Goal: Check status: Check status

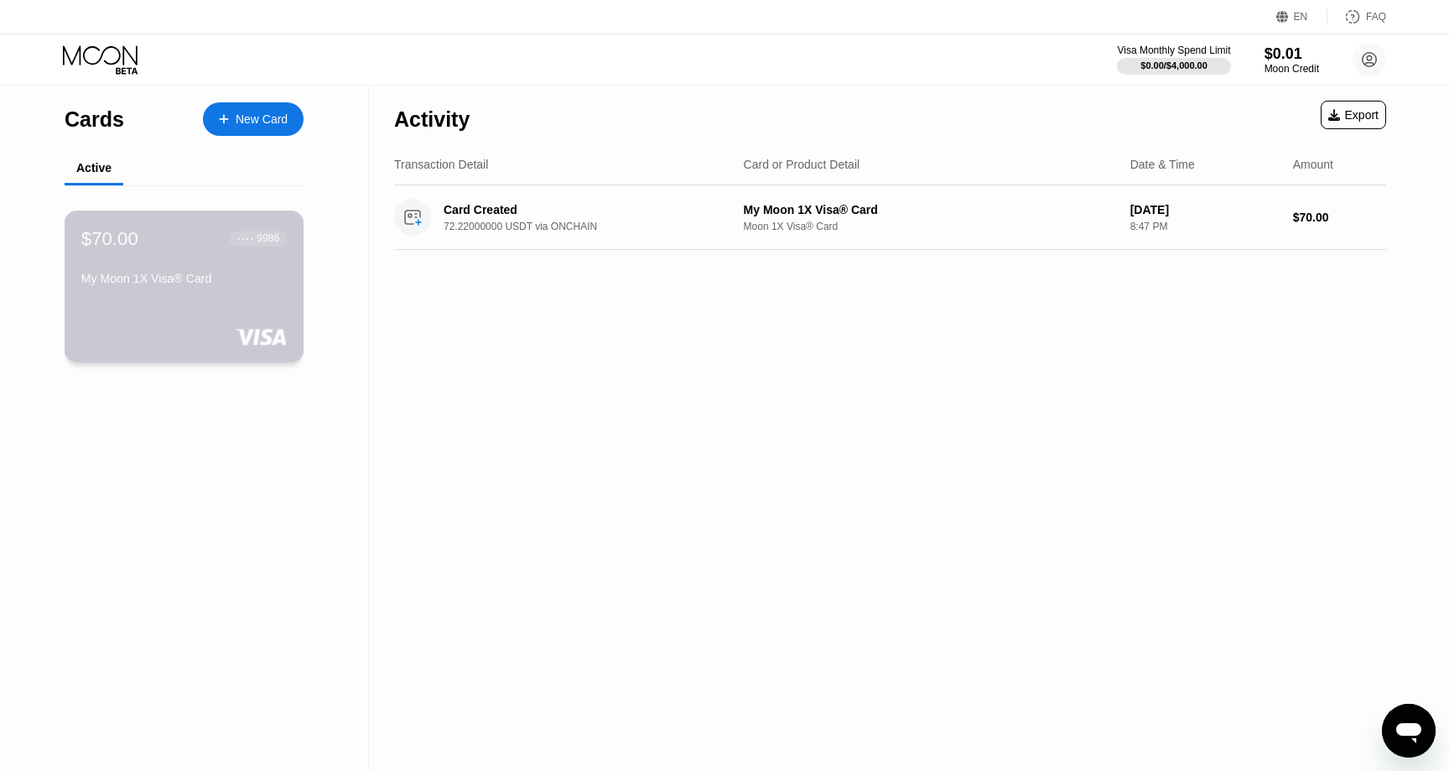
click at [236, 299] on div "$70.00 ● ● ● ● 9986 My Moon 1X Visa® Card" at bounding box center [185, 287] width 240 height 152
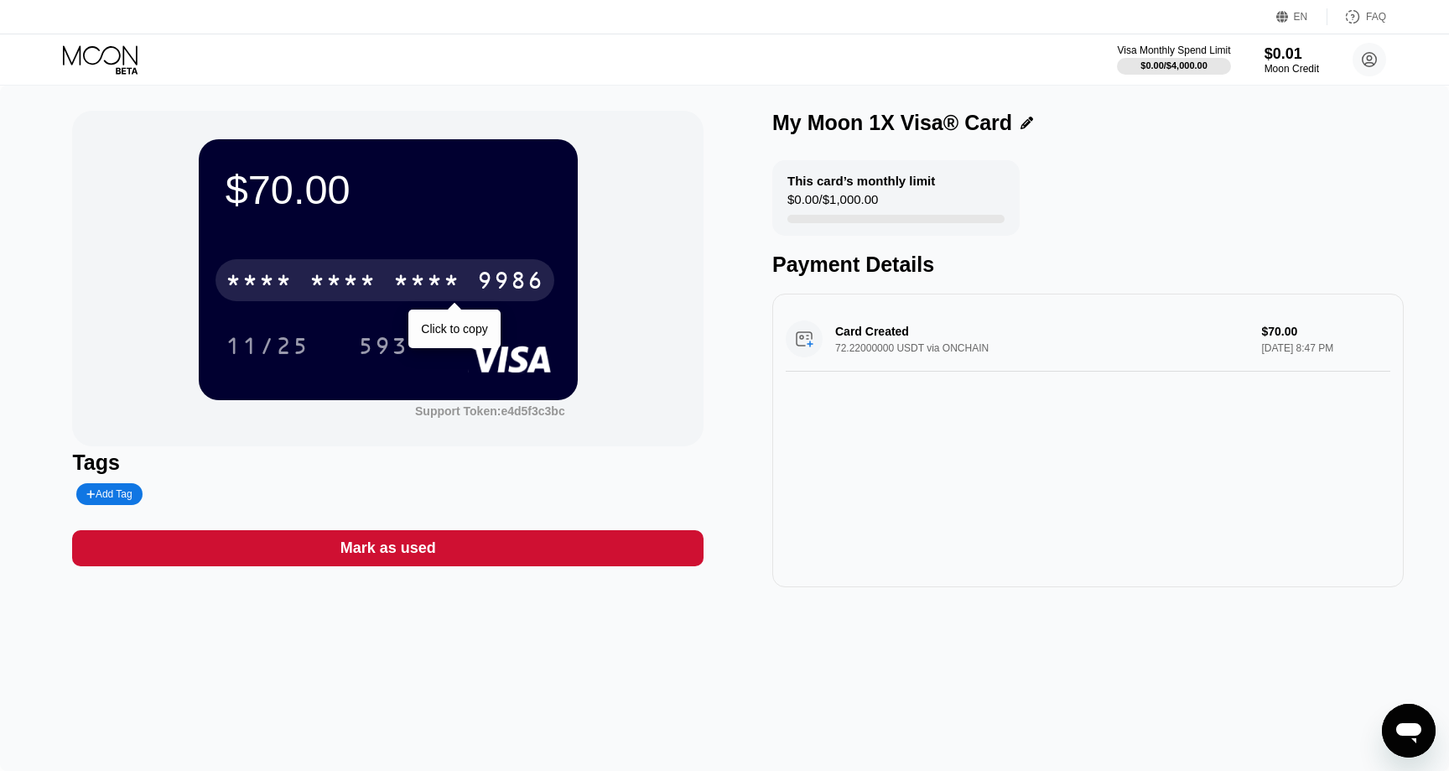
click at [474, 283] on div "* * * * * * * * * * * * 9986" at bounding box center [385, 280] width 339 height 42
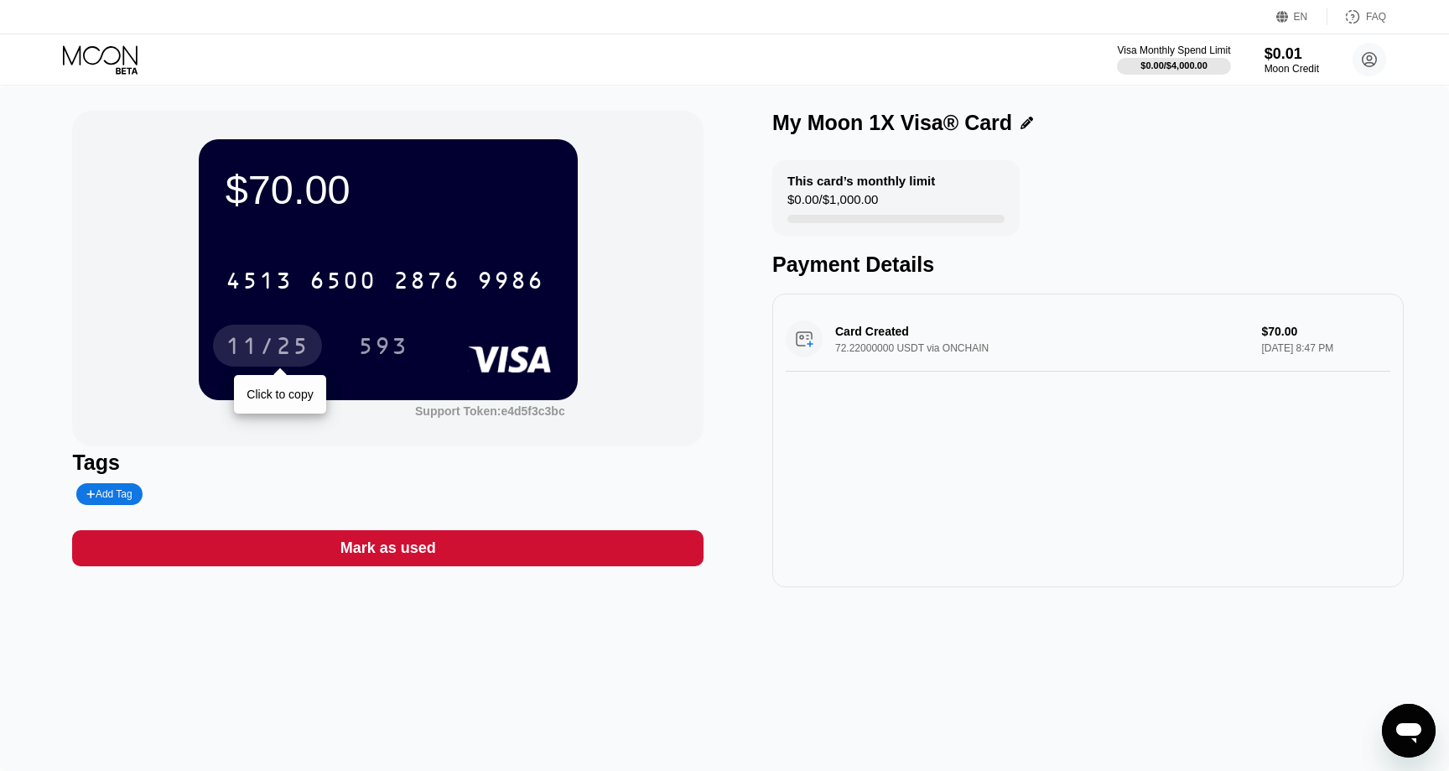
click at [289, 338] on div "11/25" at bounding box center [268, 348] width 84 height 27
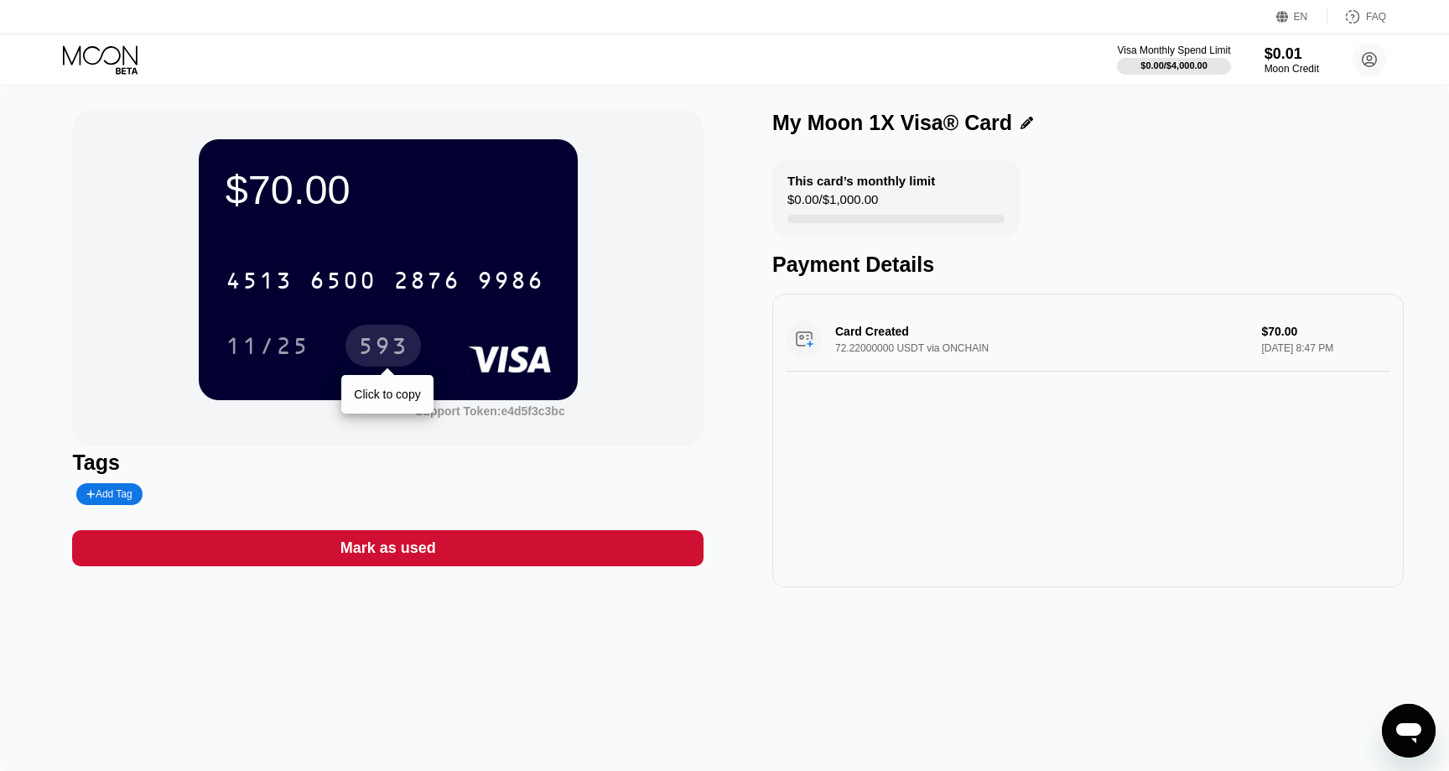
click at [401, 346] on div "593" at bounding box center [383, 348] width 50 height 27
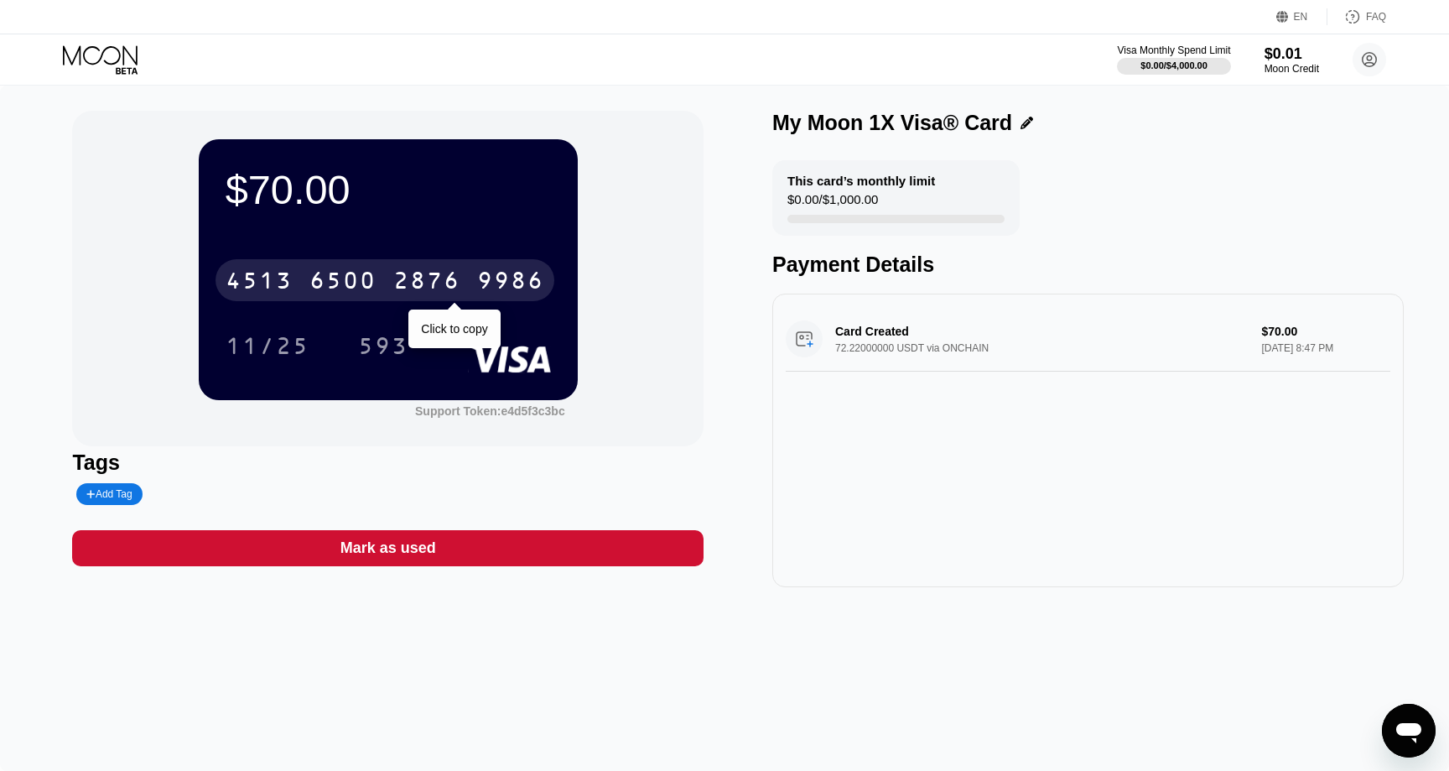
click at [492, 266] on div "[CREDIT_CARD_NUMBER]" at bounding box center [385, 280] width 339 height 42
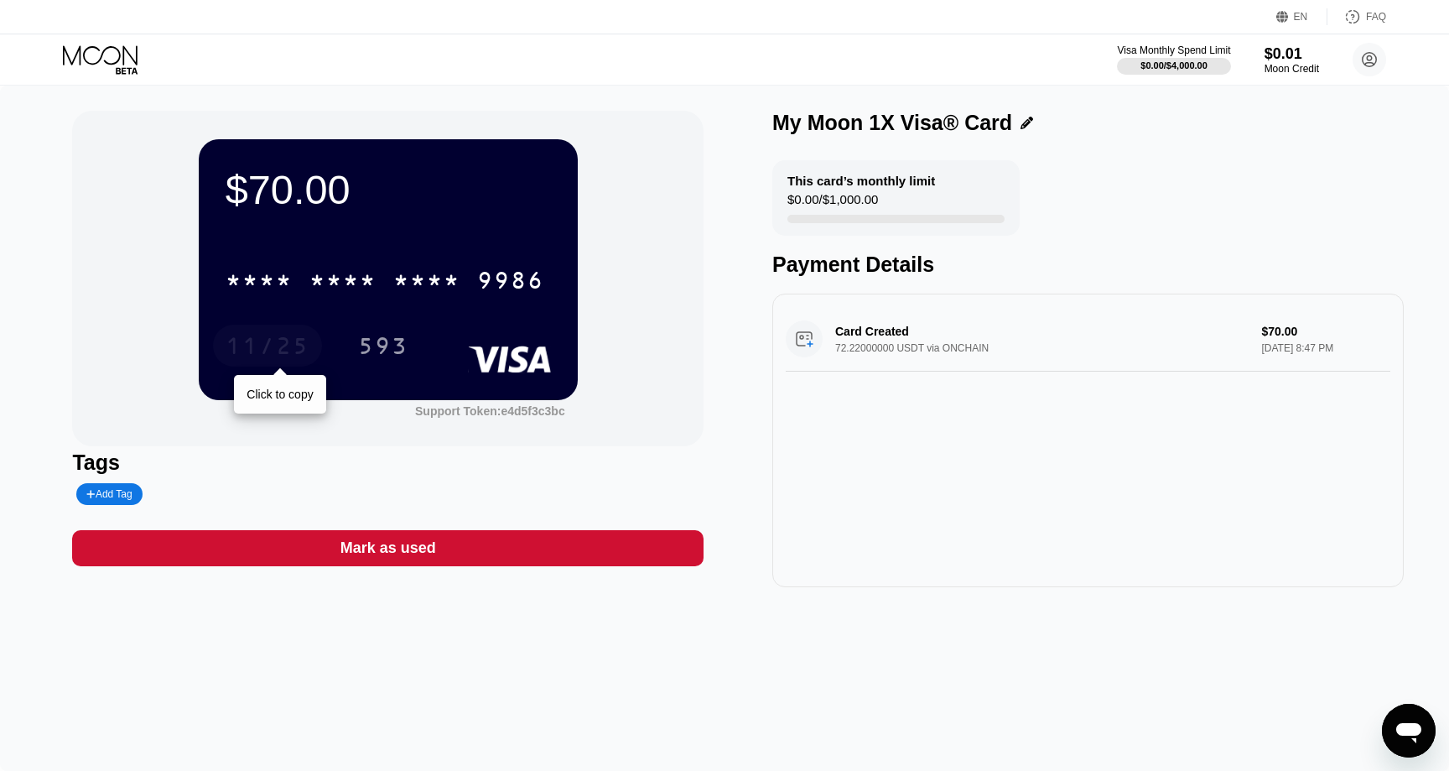
click at [277, 350] on div "11/25" at bounding box center [268, 348] width 84 height 27
click at [393, 346] on div "593" at bounding box center [383, 348] width 50 height 27
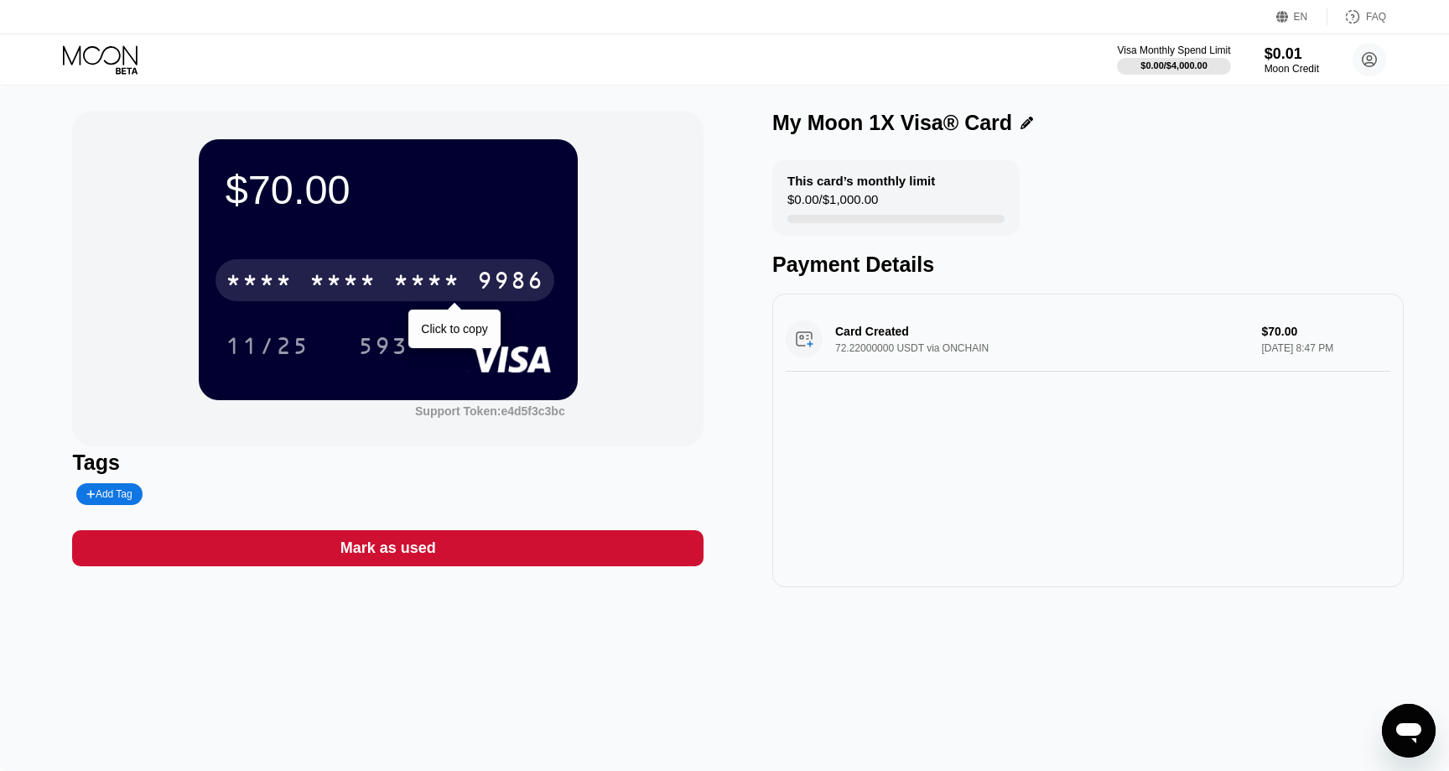
click at [407, 278] on div "* * * *" at bounding box center [426, 282] width 67 height 27
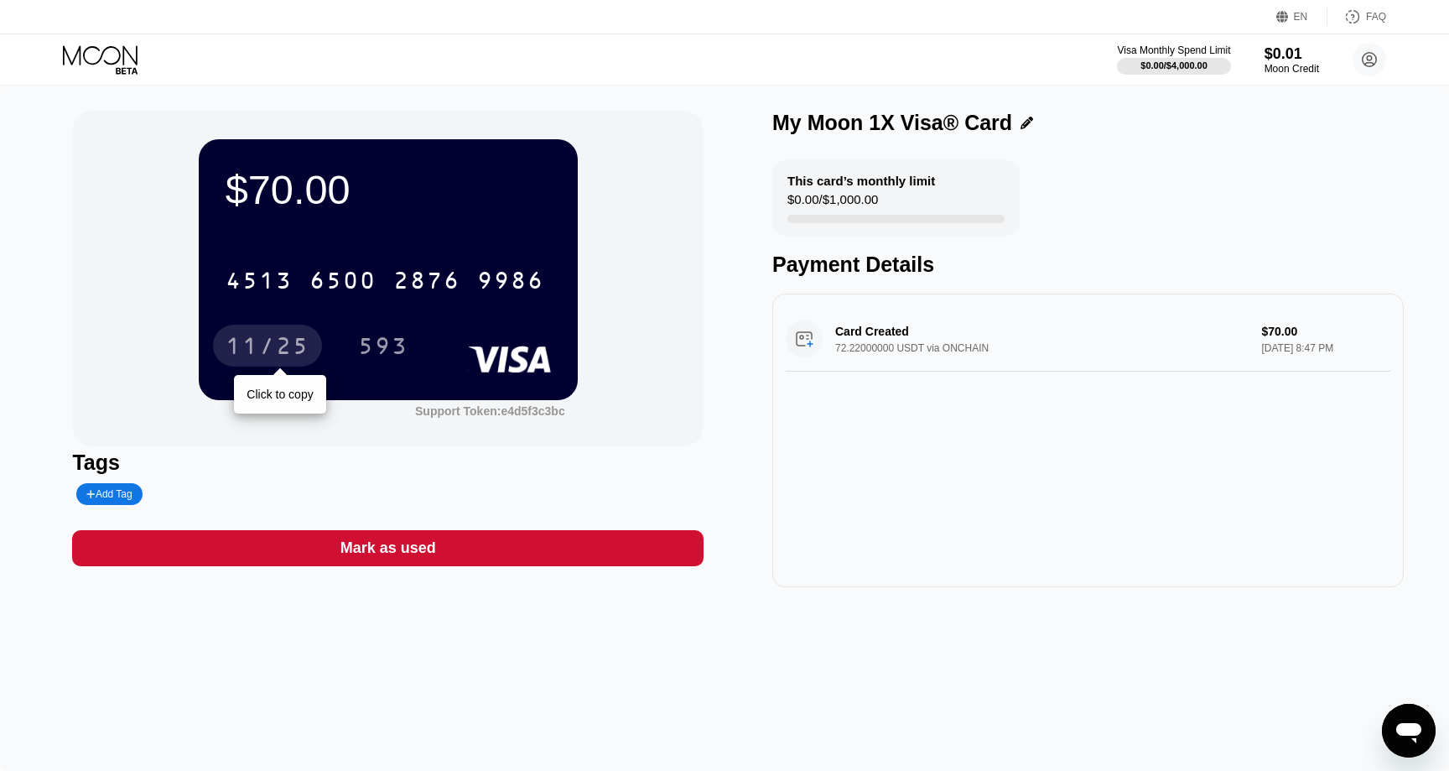
click at [289, 354] on div "11/25" at bounding box center [268, 348] width 84 height 27
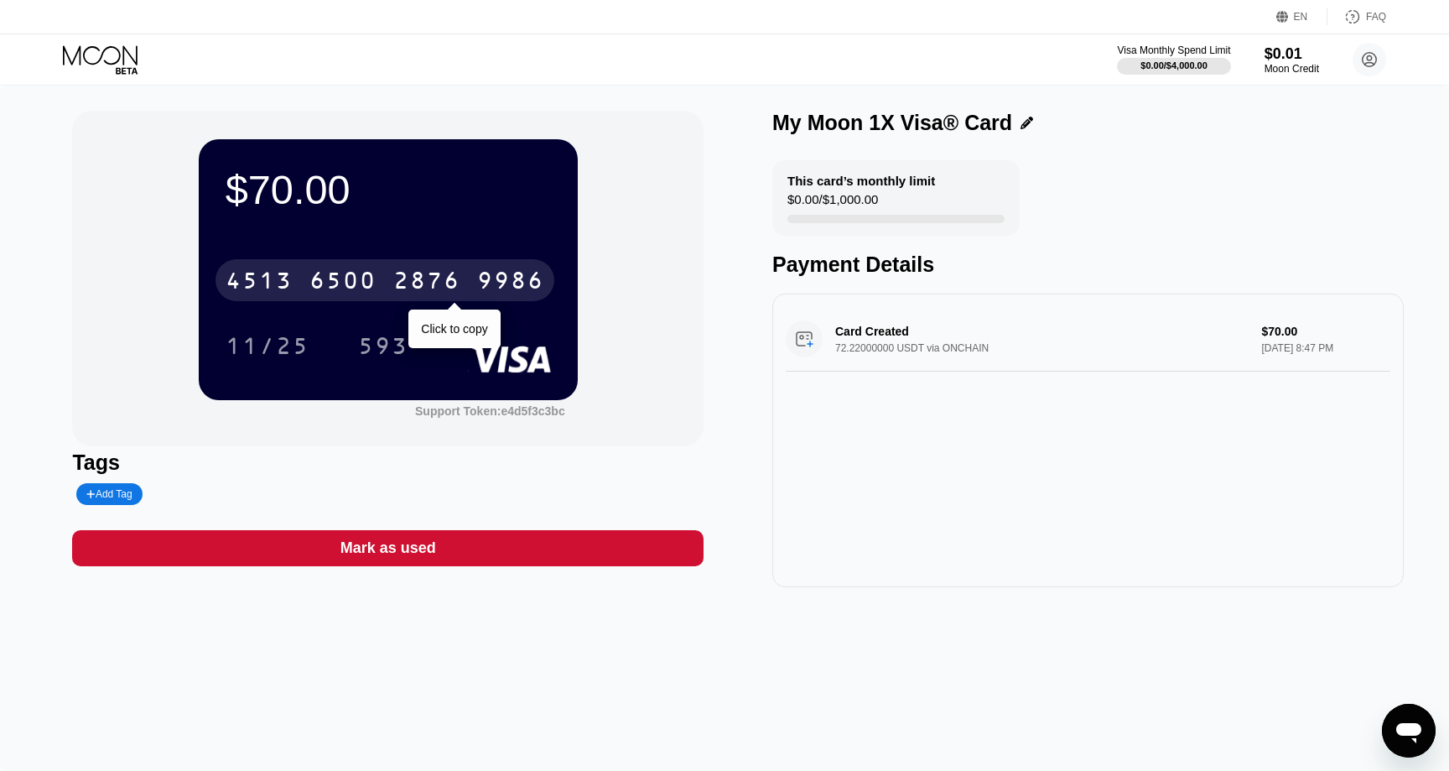
click at [457, 269] on div "2876" at bounding box center [426, 282] width 67 height 27
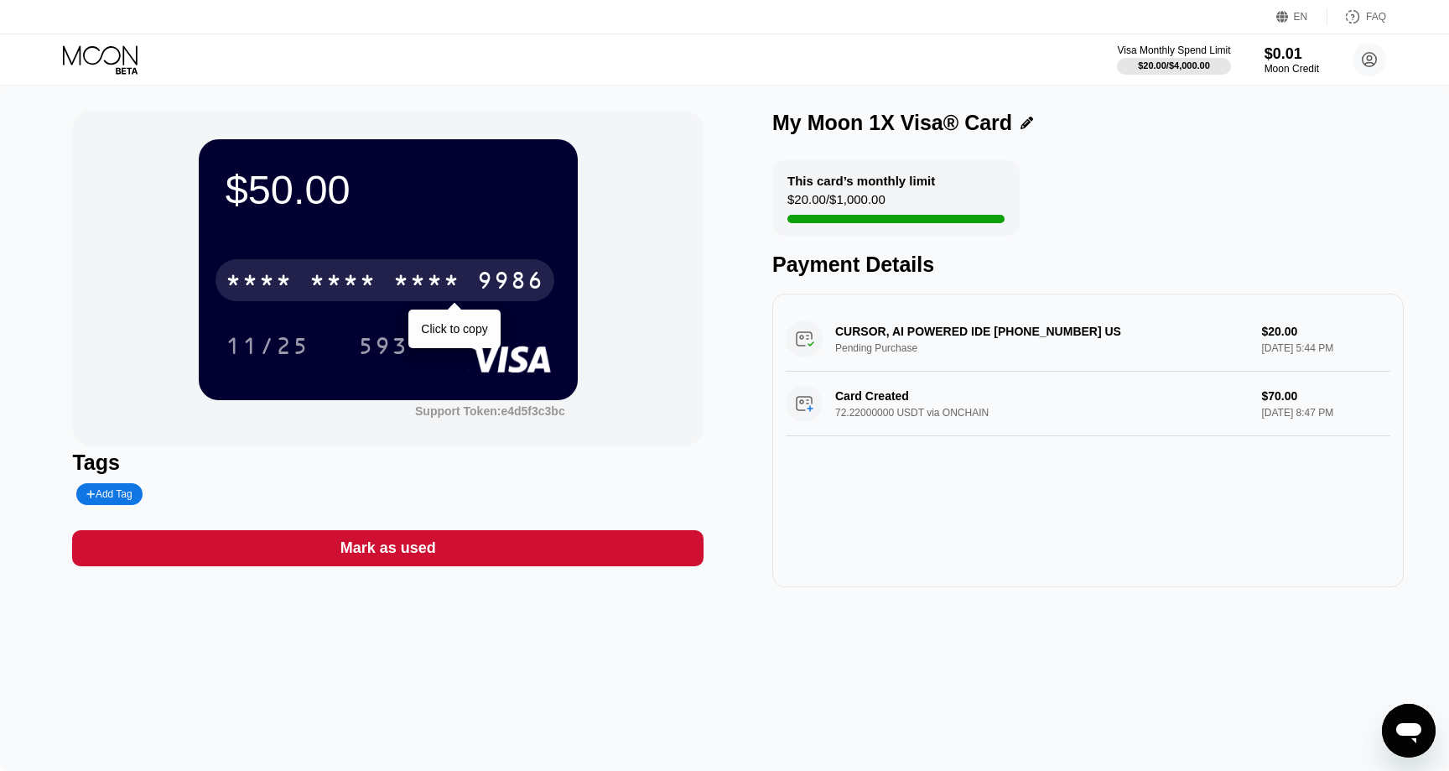
click at [469, 259] on div "* * * * * * * * * * * * 9986" at bounding box center [385, 280] width 339 height 42
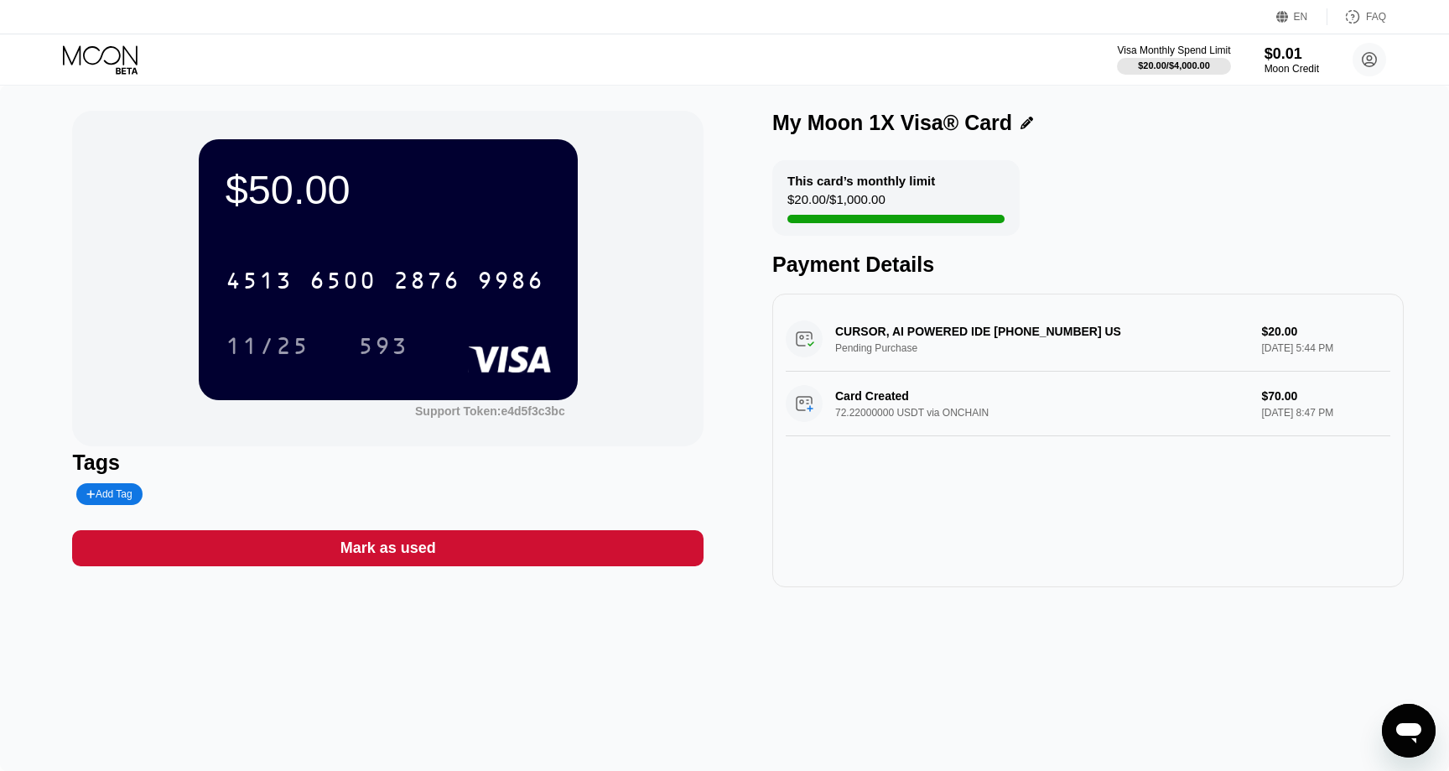
click at [251, 338] on div "11/25" at bounding box center [268, 348] width 84 height 27
click at [392, 351] on div "593" at bounding box center [383, 348] width 50 height 27
